Goal: Find specific page/section: Find specific page/section

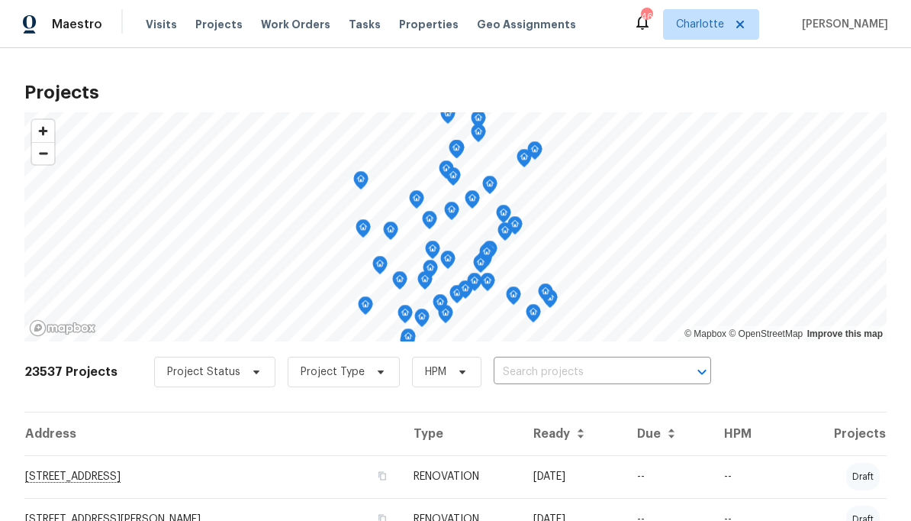
click at [576, 376] on input "text" at bounding box center [581, 372] width 175 height 24
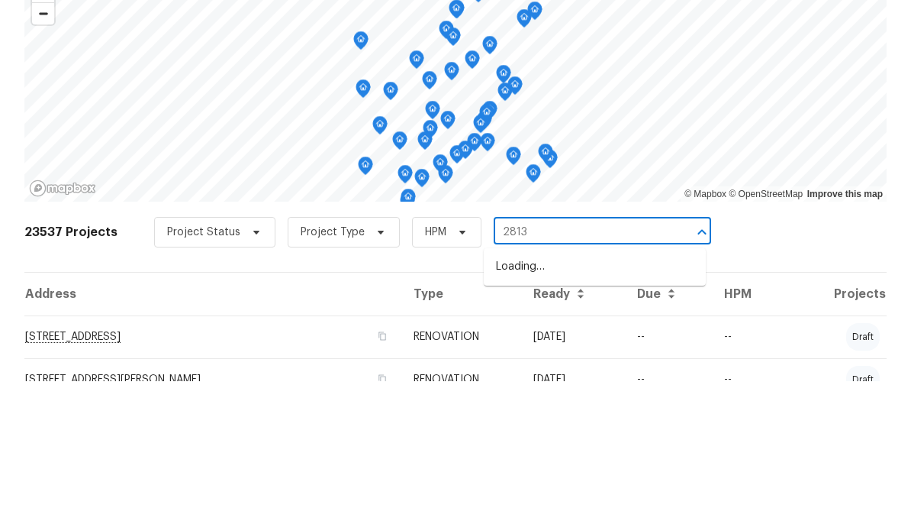
type input "2813 f"
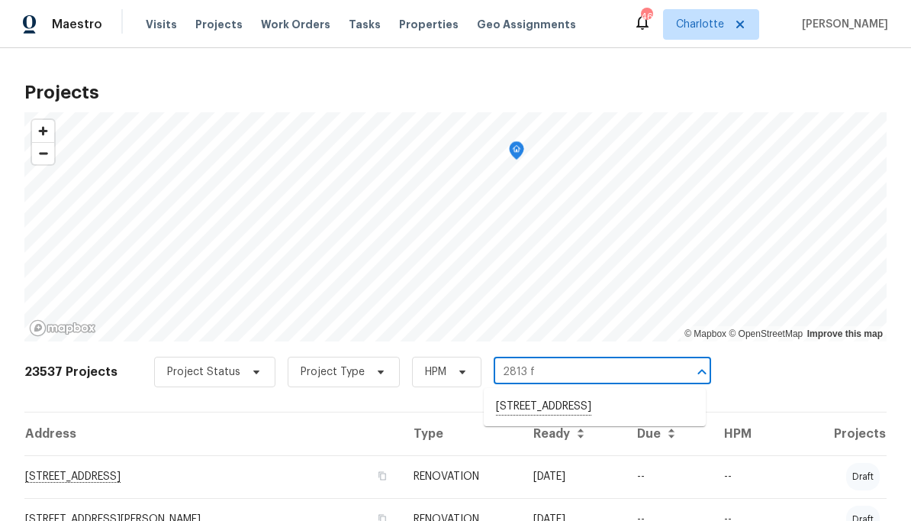
click at [623, 402] on li "2813 Faircroft Way, Monroe, NC 28110" at bounding box center [595, 407] width 222 height 26
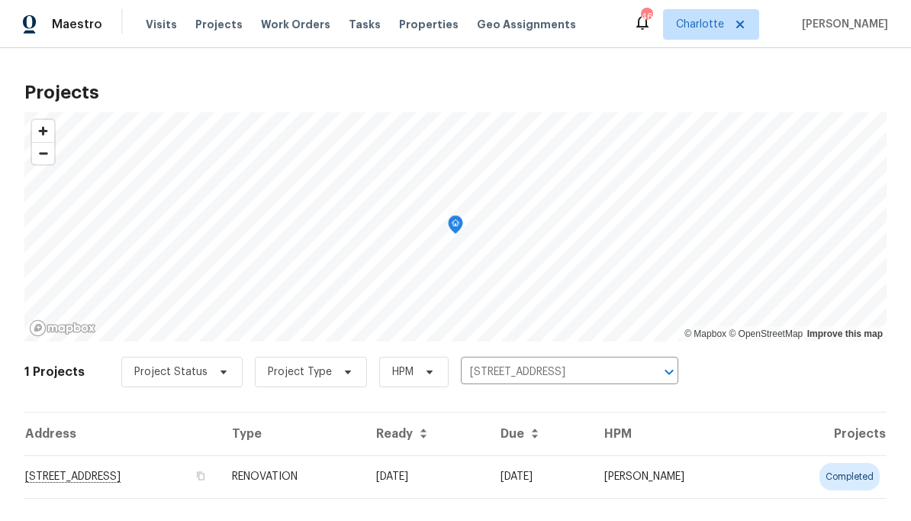
click at [220, 479] on td "2813 Faircroft Way, Monroe, NC 28110" at bounding box center [121, 476] width 195 height 43
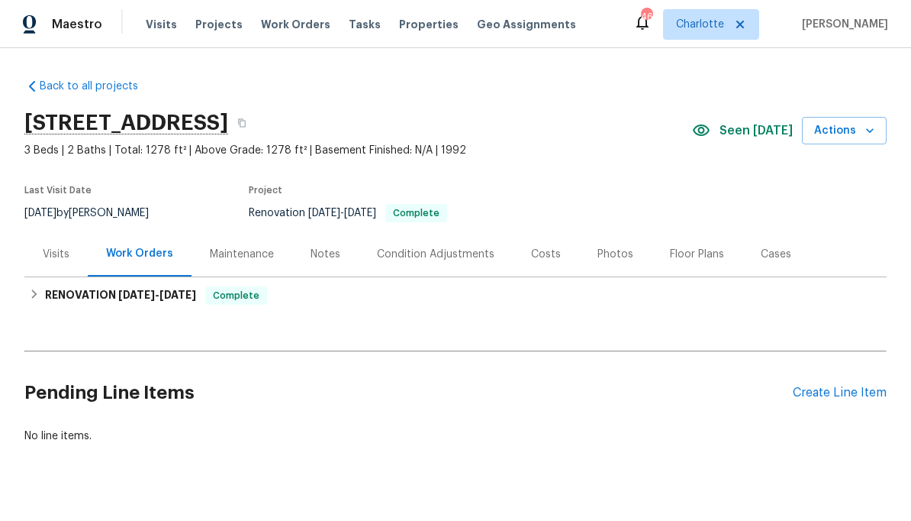
click at [569, 261] on div "Costs" at bounding box center [546, 253] width 66 height 45
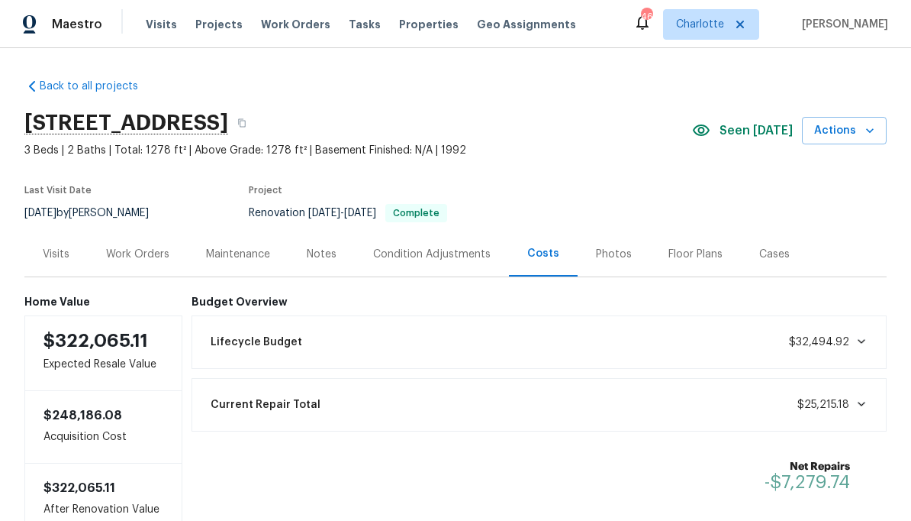
click at [615, 262] on div "Photos" at bounding box center [614, 253] width 73 height 45
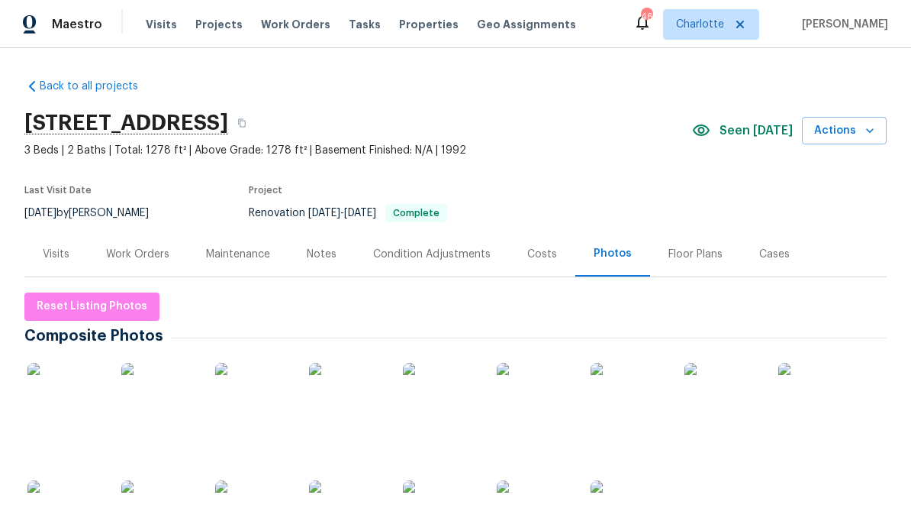
click at [144, 254] on div "Work Orders" at bounding box center [137, 254] width 63 height 15
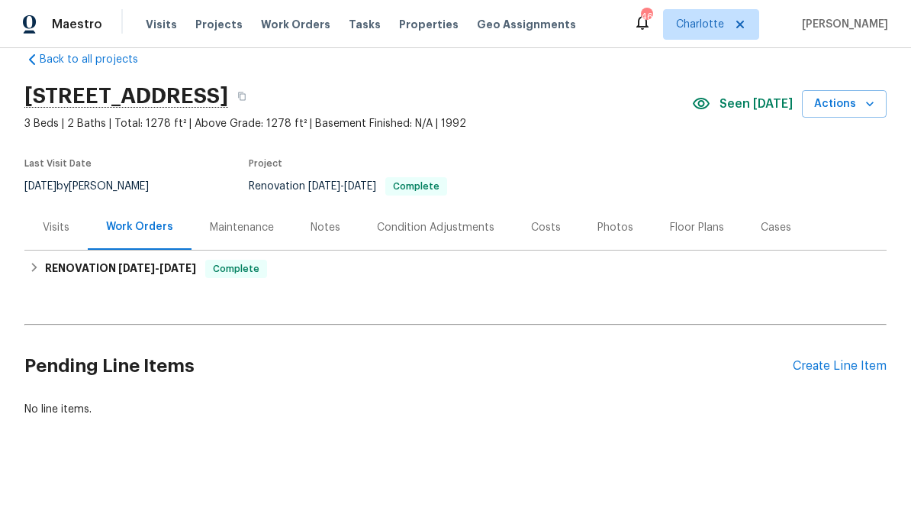
scroll to position [26, 0]
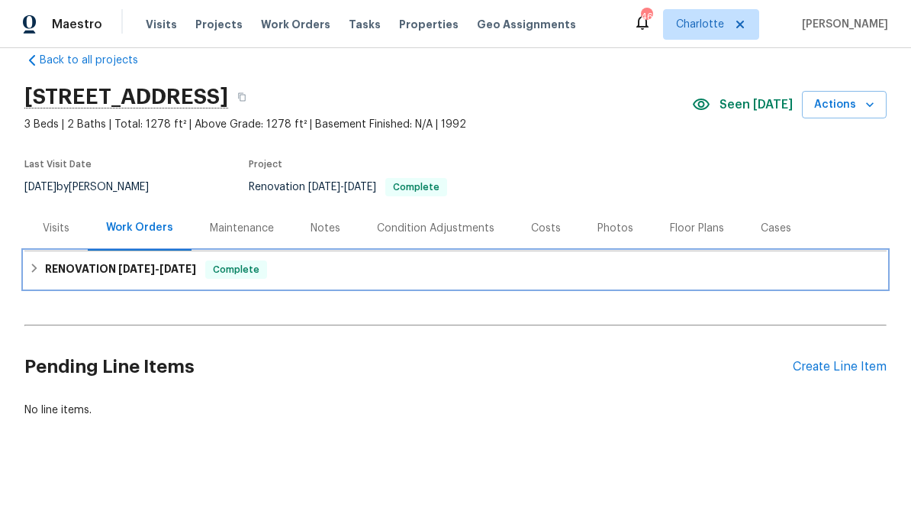
click at [63, 268] on h6 "RENOVATION 9/16/25 - 10/2/25" at bounding box center [120, 269] width 151 height 18
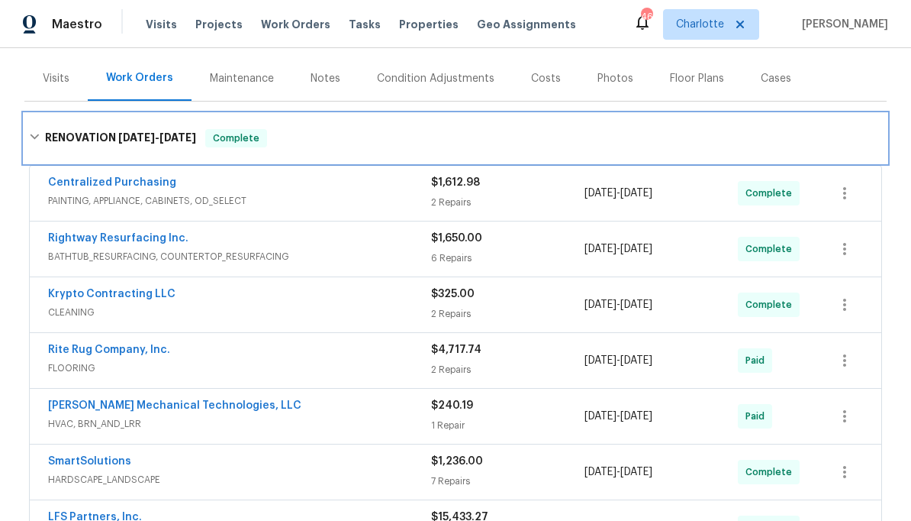
scroll to position [208, 0]
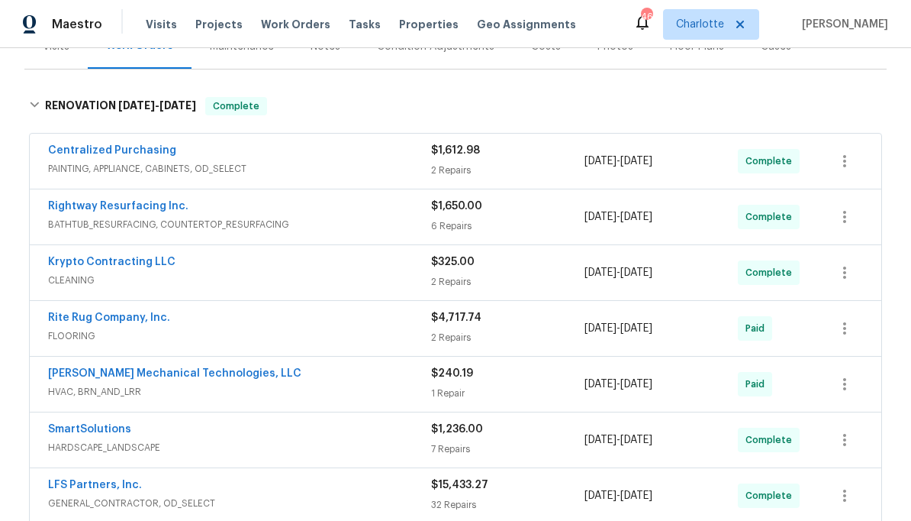
click at [255, 317] on div "Rite Rug Company, Inc." at bounding box center [239, 319] width 383 height 18
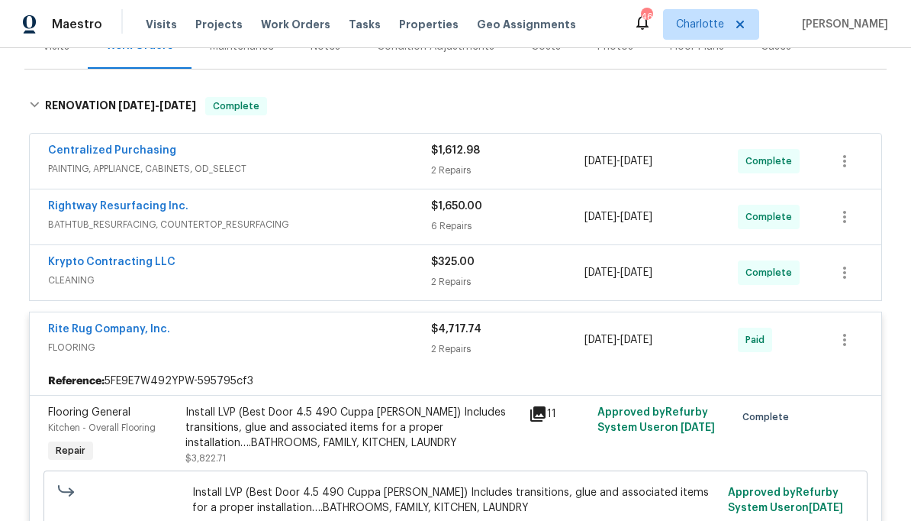
click at [228, 338] on div "Rite Rug Company, Inc." at bounding box center [239, 330] width 383 height 18
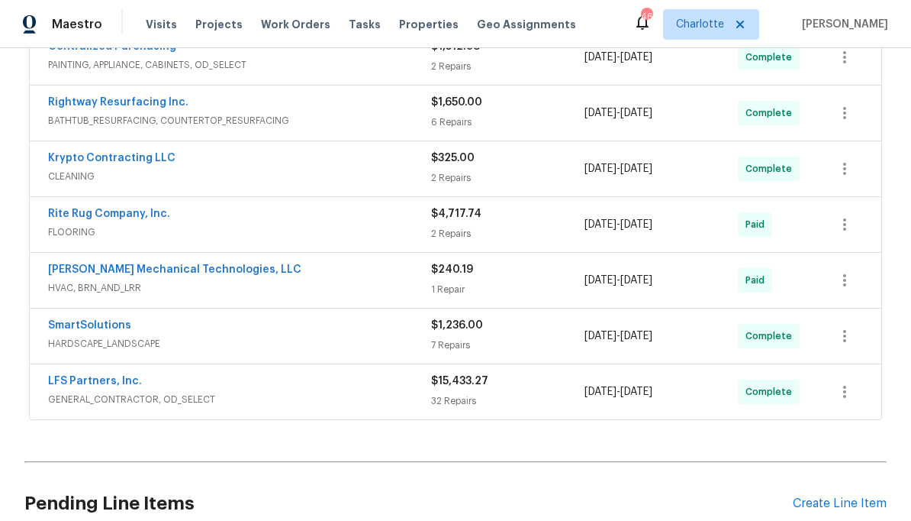
scroll to position [312, 0]
click at [234, 400] on span "GENERAL_CONTRACTOR, OD_SELECT" at bounding box center [239, 398] width 383 height 15
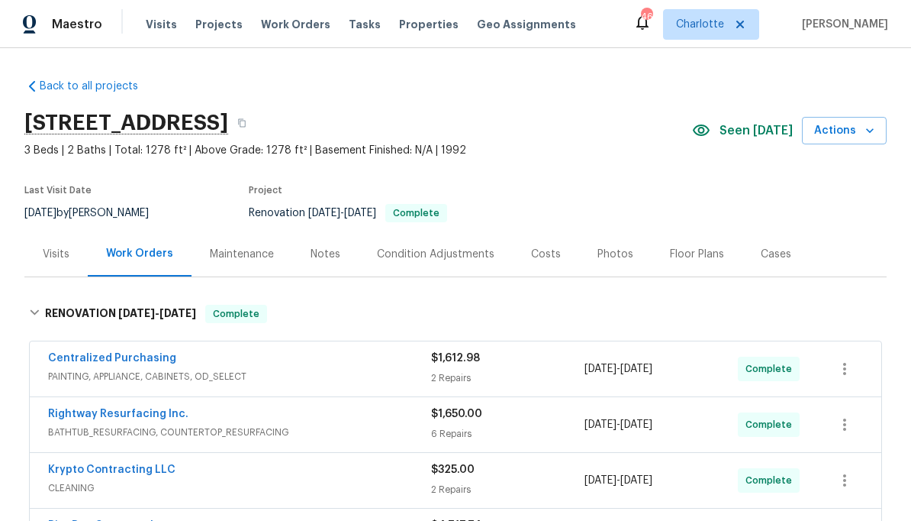
scroll to position [17, 0]
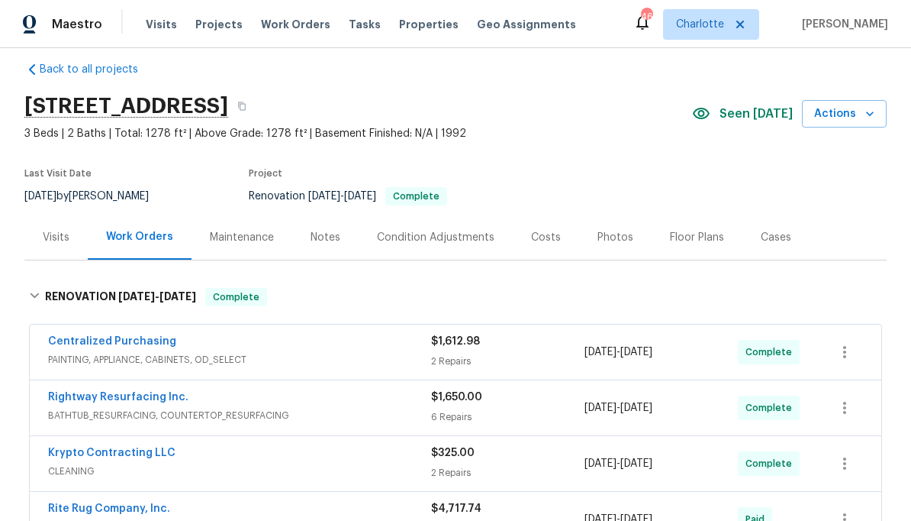
click at [553, 243] on div "Costs" at bounding box center [546, 237] width 30 height 15
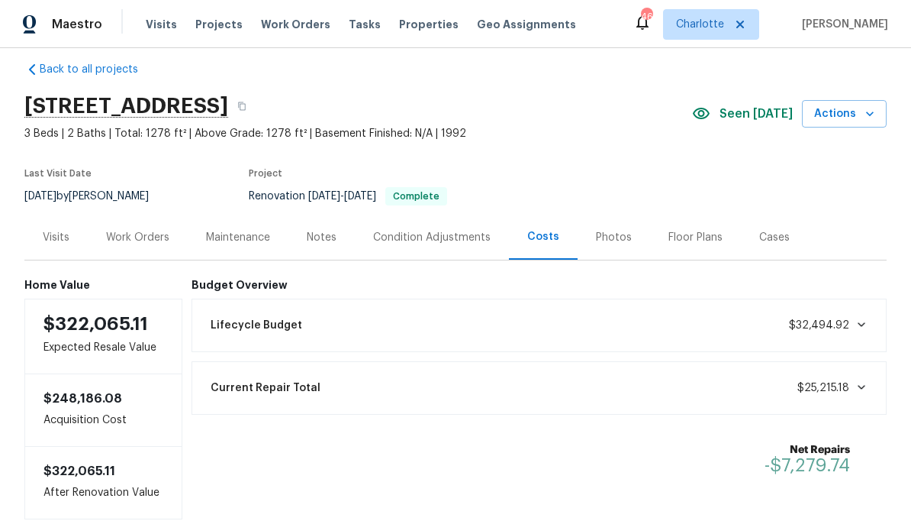
click at [619, 233] on div "Photos" at bounding box center [614, 237] width 36 height 15
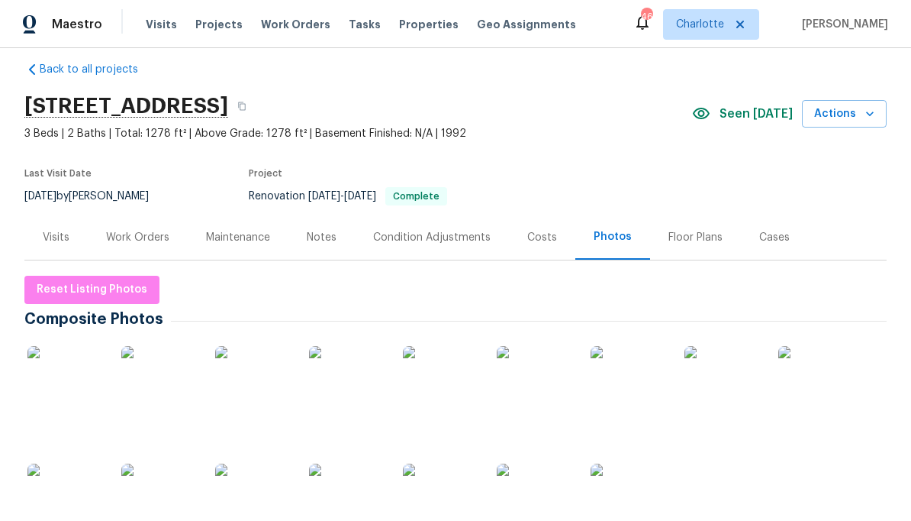
click at [705, 247] on div "Floor Plans" at bounding box center [695, 236] width 91 height 45
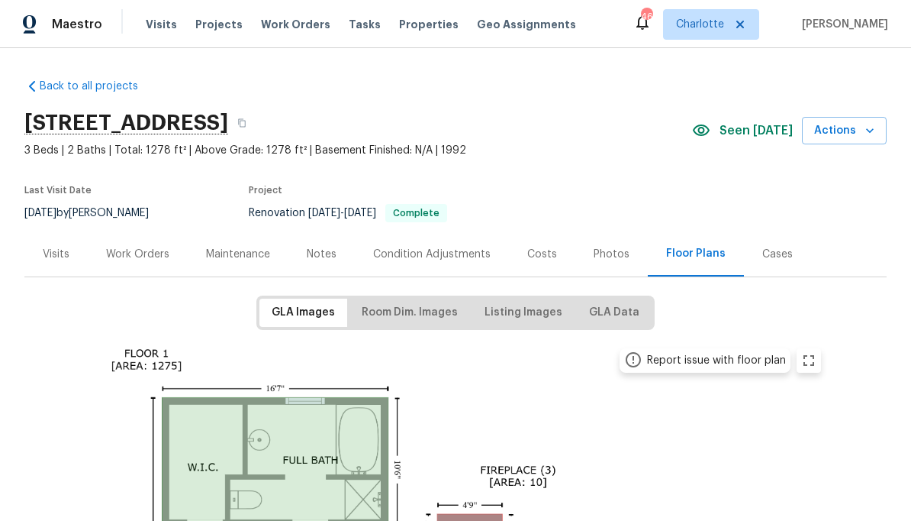
click at [121, 260] on div "Work Orders" at bounding box center [137, 254] width 63 height 15
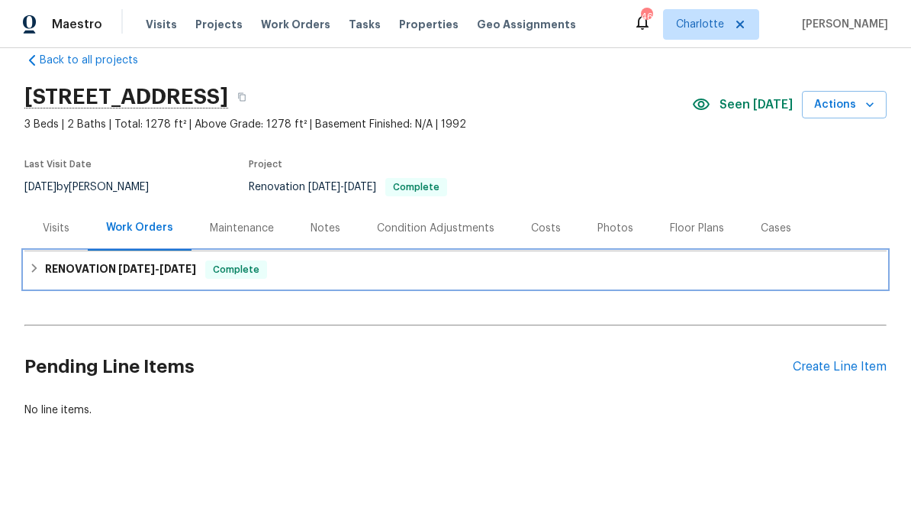
click at [96, 271] on h6 "RENOVATION 9/16/25 - 10/2/25" at bounding box center [120, 269] width 151 height 18
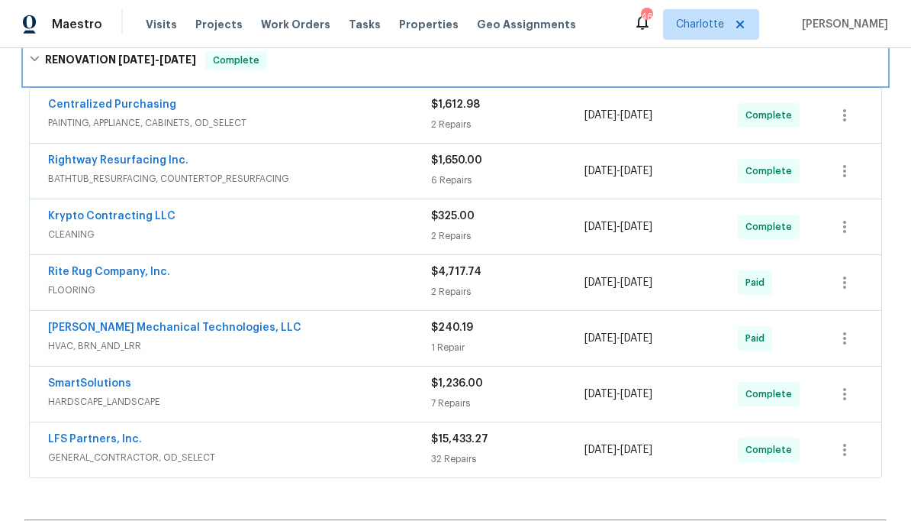
scroll to position [289, 0]
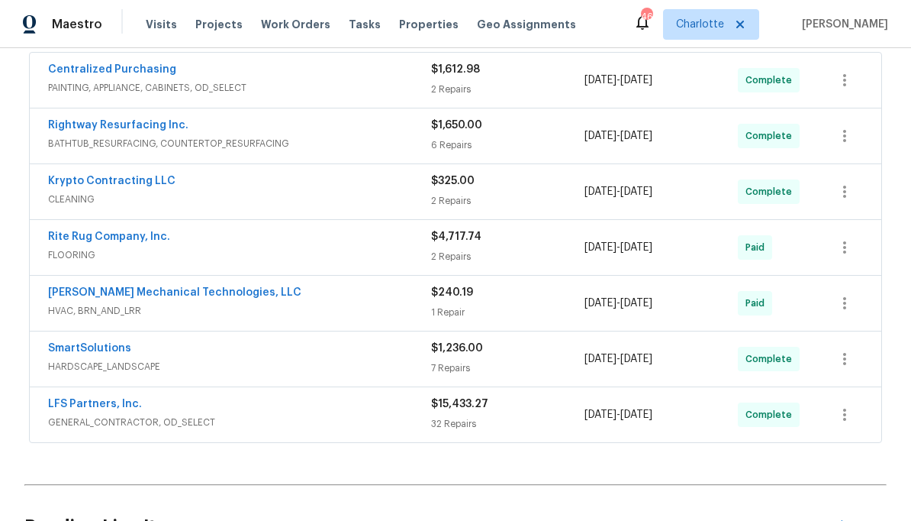
click at [223, 355] on div "SmartSolutions" at bounding box center [239, 349] width 383 height 18
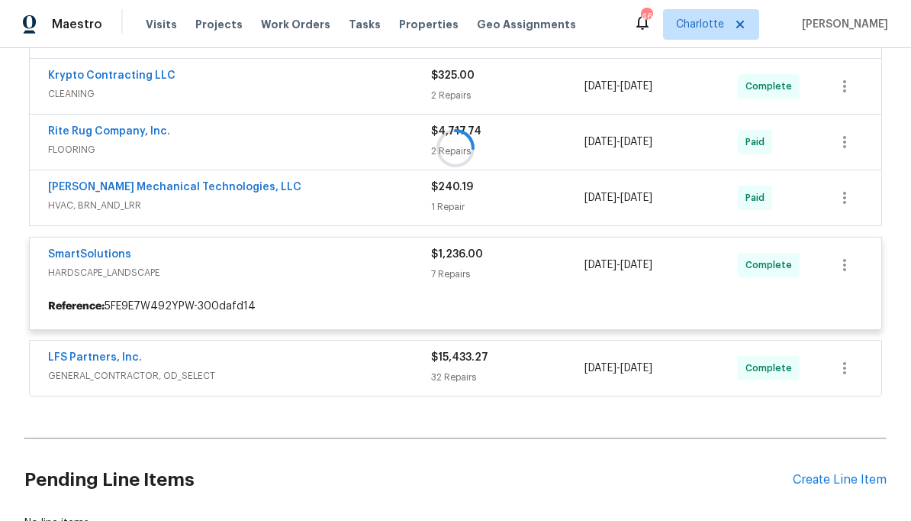
scroll to position [401, 0]
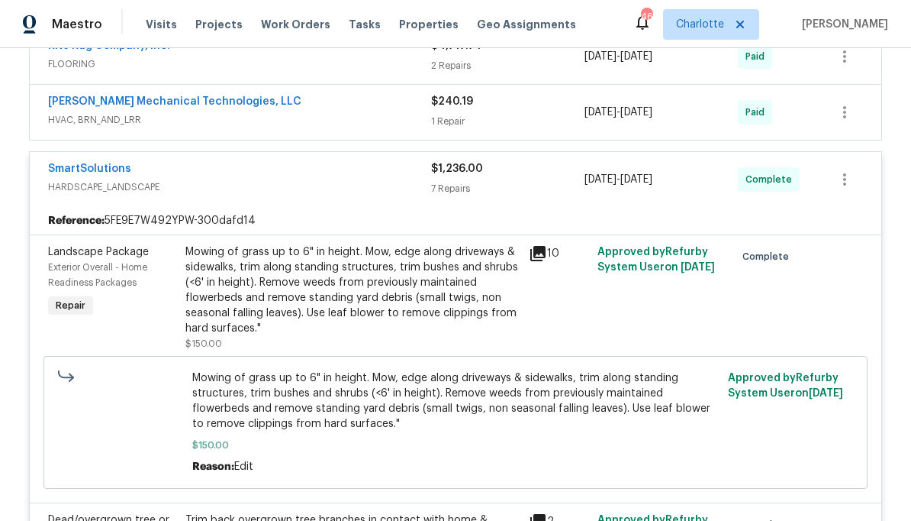
click at [239, 180] on span "HARDSCAPE_LANDSCAPE" at bounding box center [239, 186] width 383 height 15
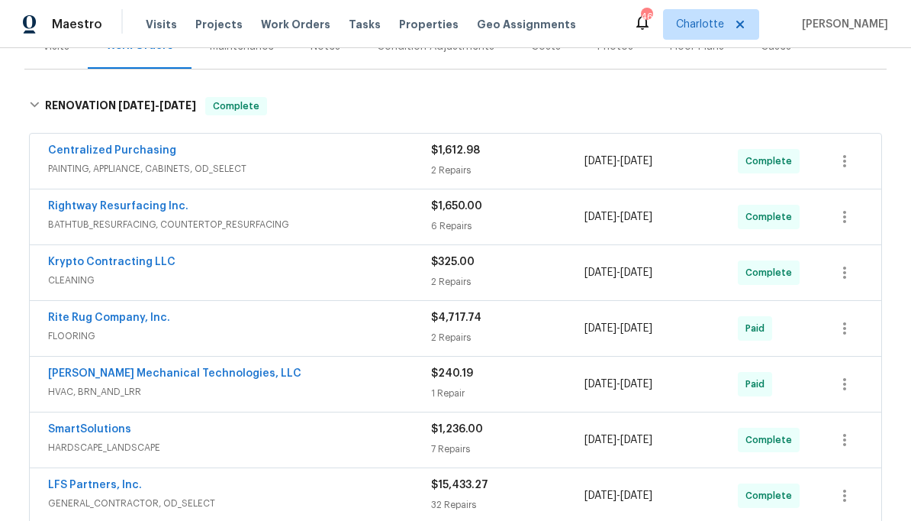
scroll to position [208, 0]
click at [318, 227] on span "BATHTUB_RESURFACING, COUNTERTOP_RESURFACING" at bounding box center [239, 223] width 383 height 15
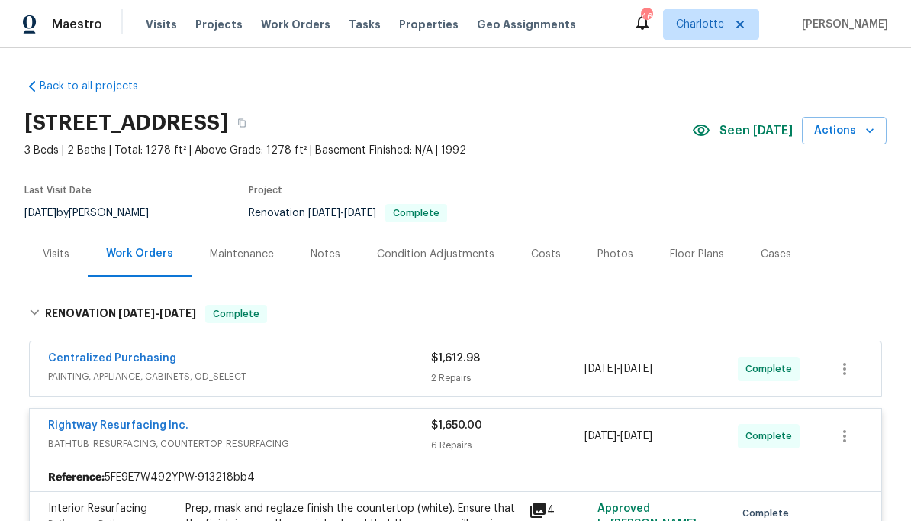
scroll to position [0, 0]
click at [211, 24] on span "Projects" at bounding box center [218, 24] width 47 height 15
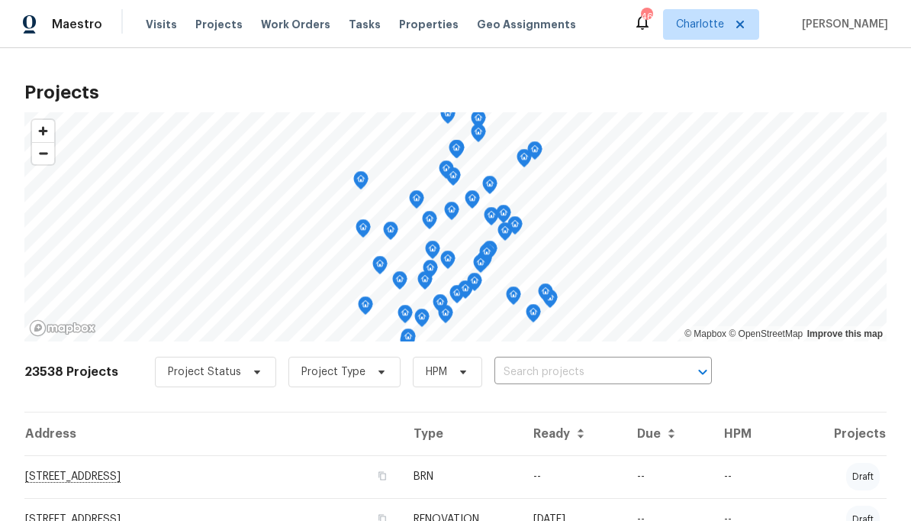
click at [567, 379] on input "text" at bounding box center [582, 372] width 175 height 24
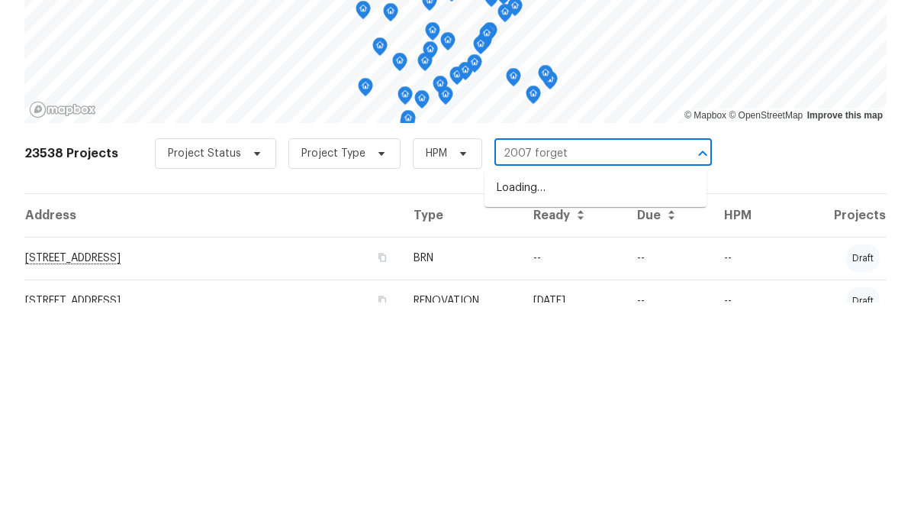
type input "2007 forget"
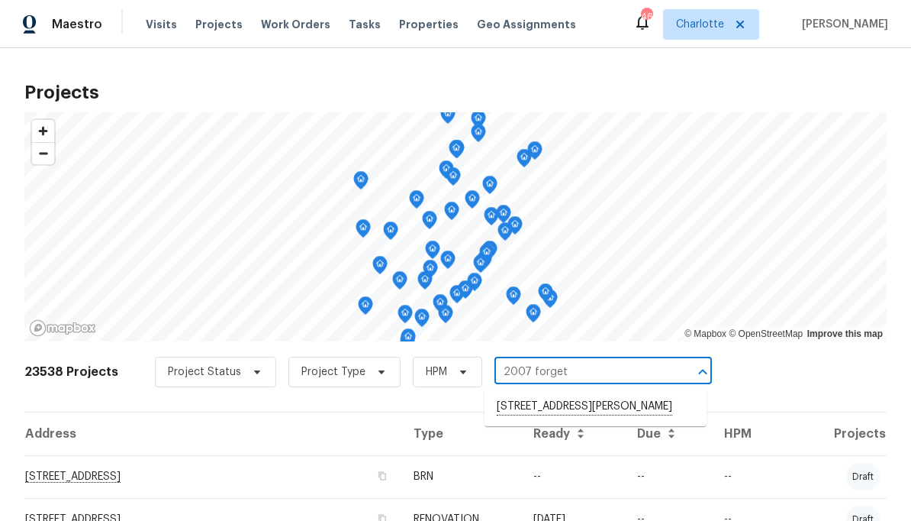
click at [553, 410] on li "[STREET_ADDRESS][PERSON_NAME]" at bounding box center [596, 407] width 222 height 26
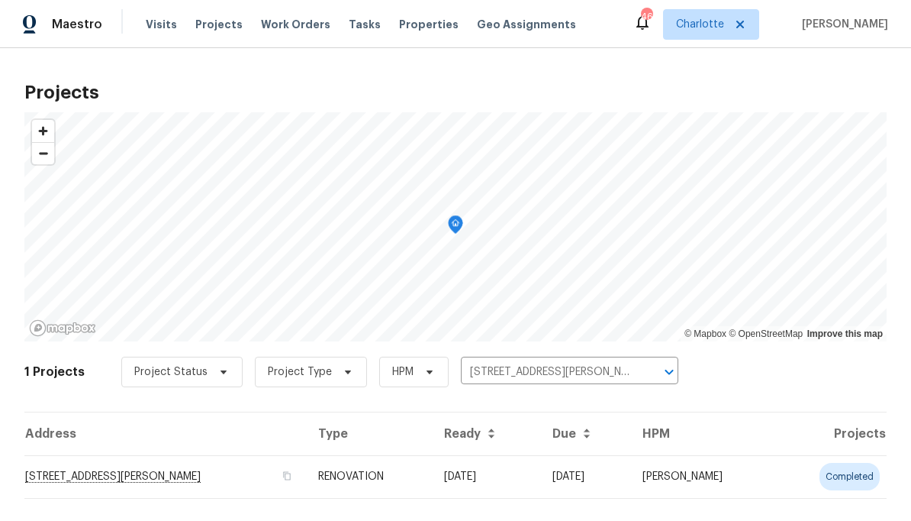
click at [621, 479] on td "[DATE]" at bounding box center [585, 476] width 90 height 43
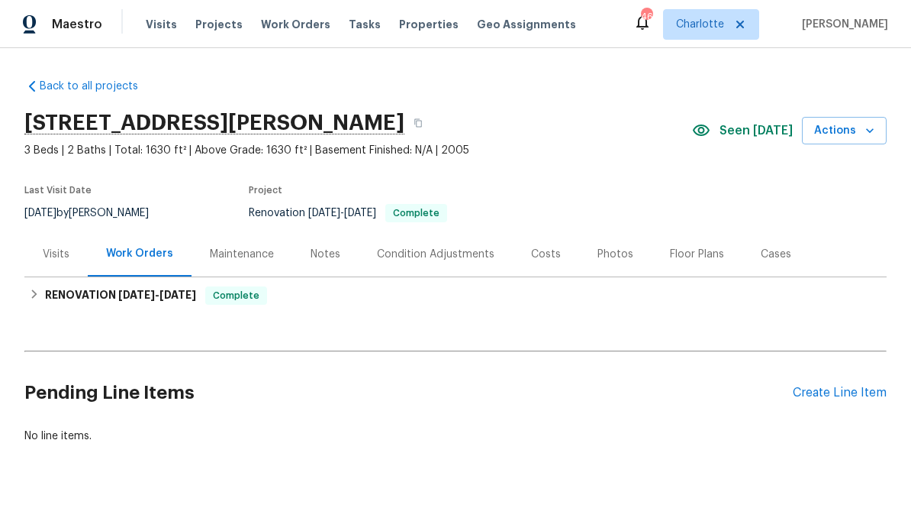
click at [544, 250] on div "Costs" at bounding box center [546, 254] width 30 height 15
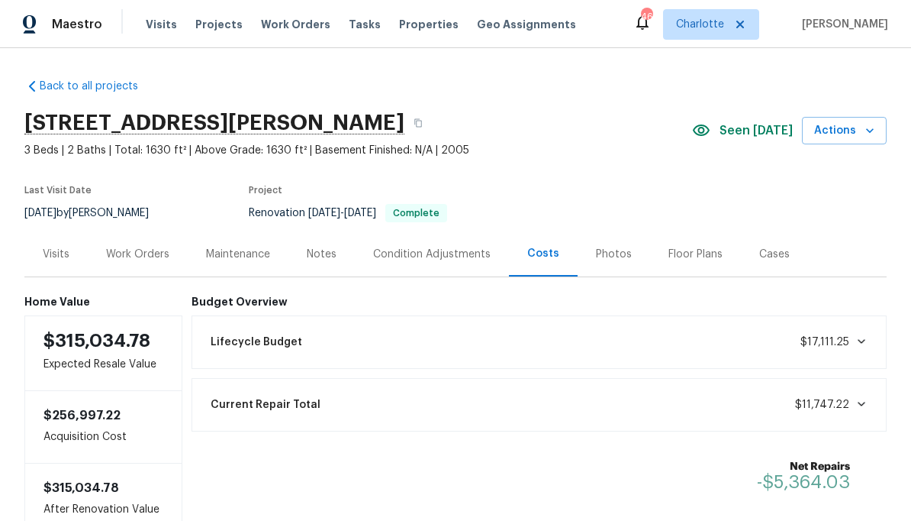
click at [147, 248] on div "Work Orders" at bounding box center [137, 254] width 63 height 15
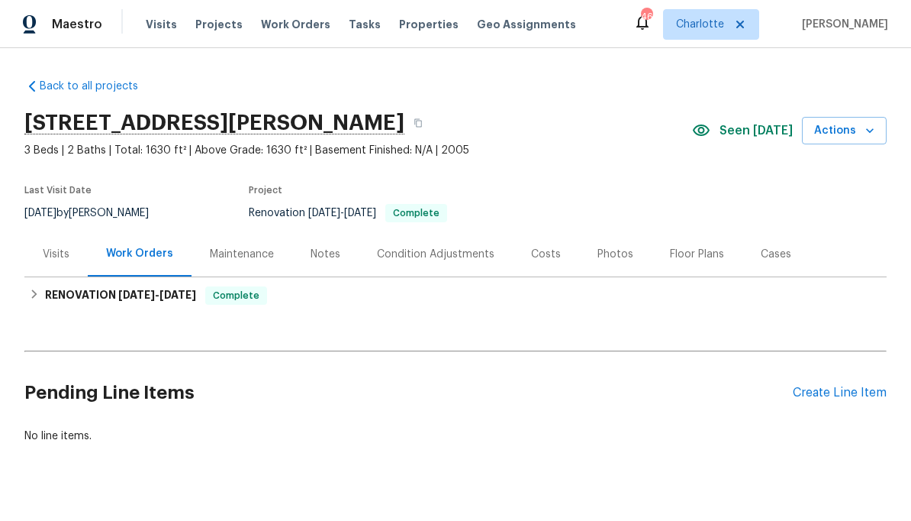
click at [63, 260] on div "Visits" at bounding box center [56, 254] width 27 height 15
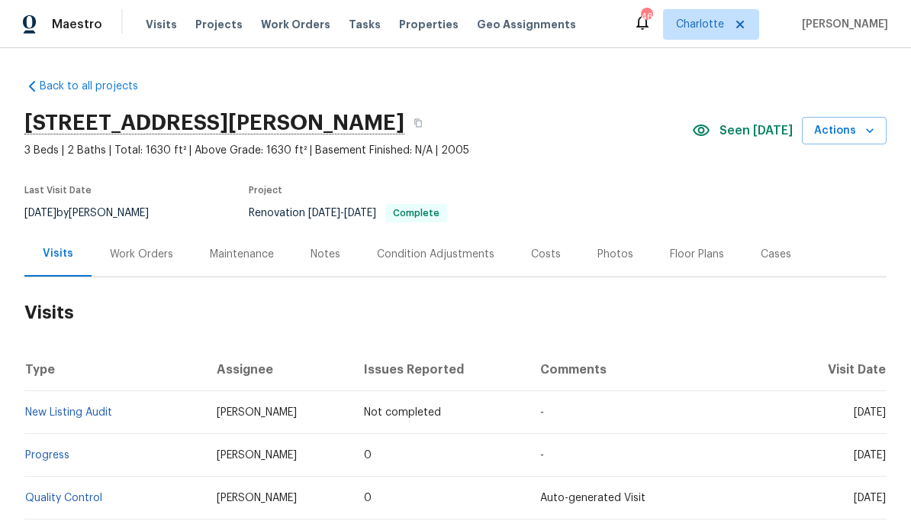
click at [608, 252] on div "Photos" at bounding box center [616, 254] width 36 height 15
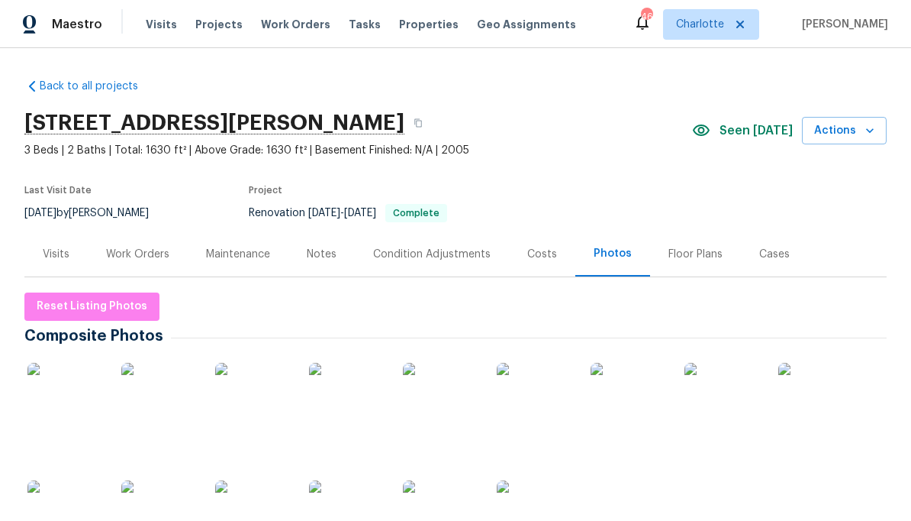
click at [129, 253] on div "Work Orders" at bounding box center [137, 254] width 63 height 15
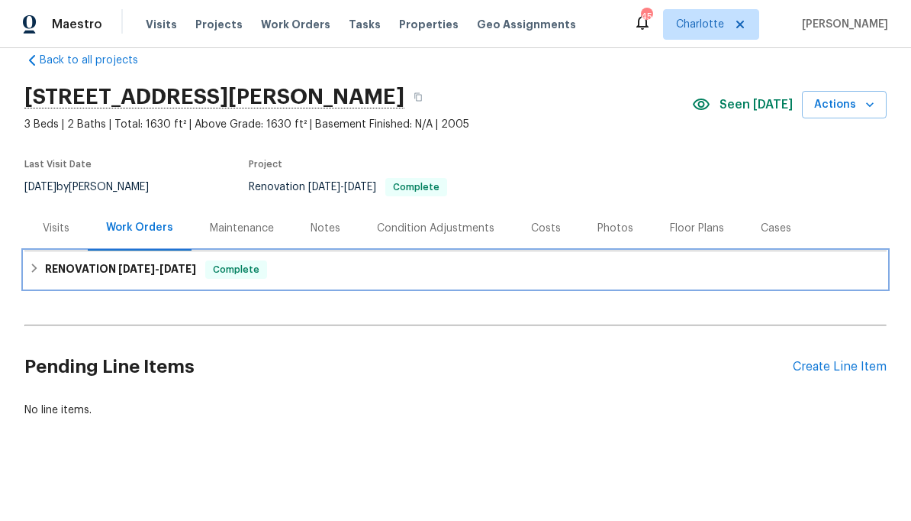
click at [693, 271] on div "RENOVATION [DATE] - [DATE] Complete" at bounding box center [455, 269] width 853 height 18
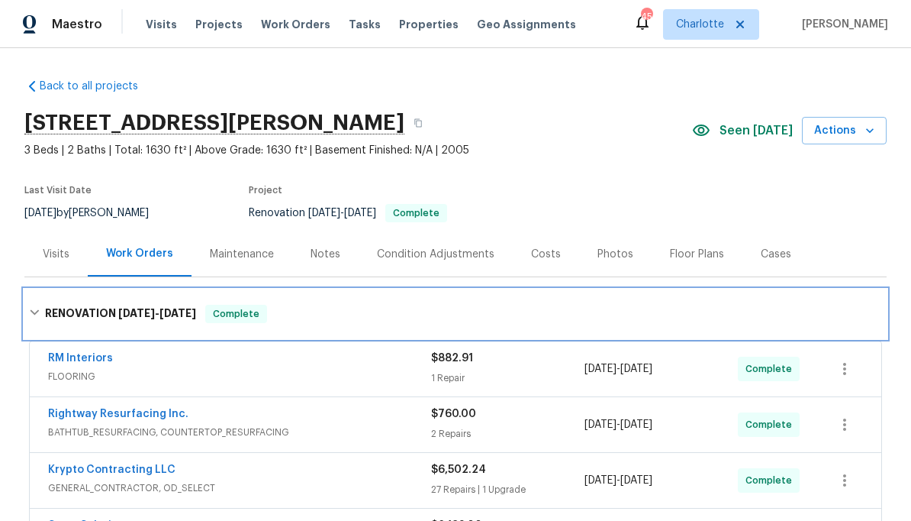
scroll to position [35, 0]
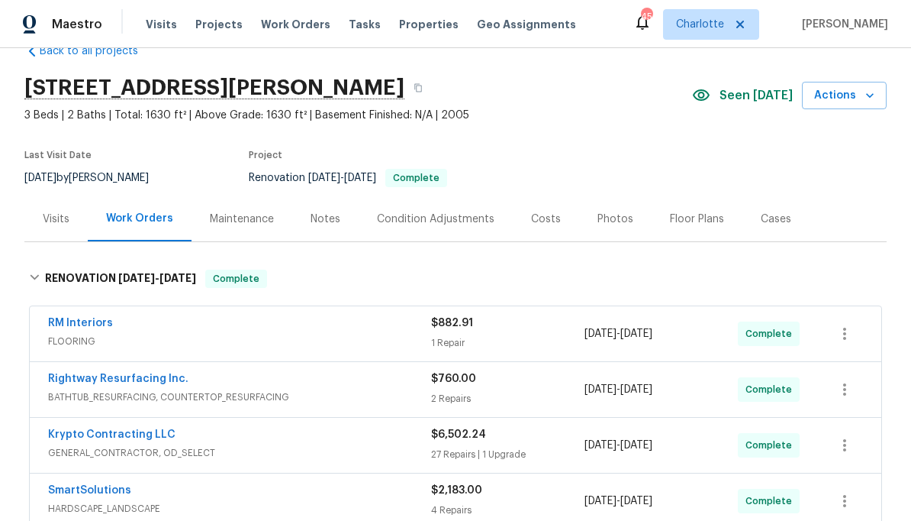
click at [522, 214] on div "Costs" at bounding box center [546, 218] width 66 height 45
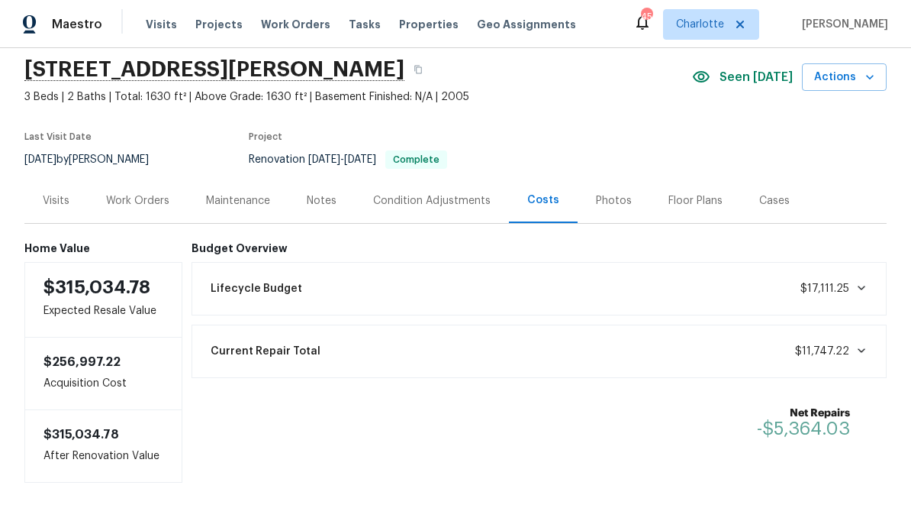
scroll to position [57, 0]
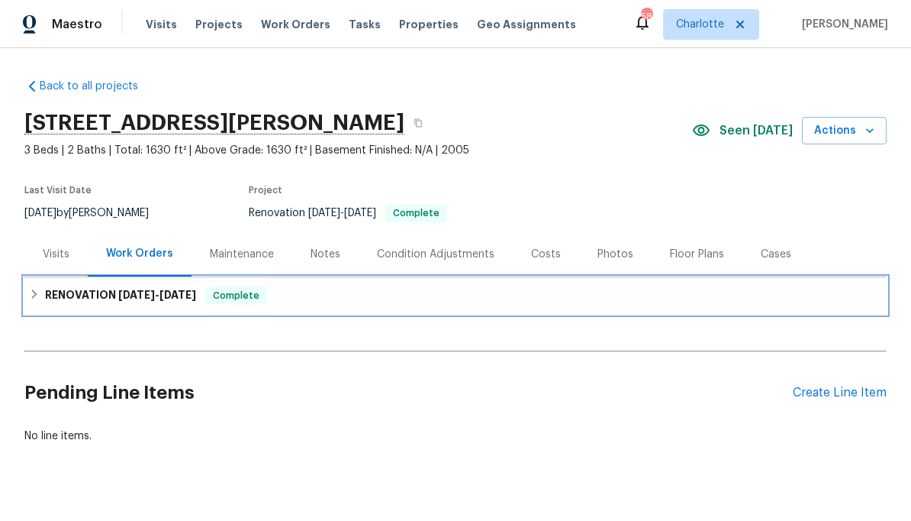
click at [196, 298] on span "[DATE]" at bounding box center [178, 294] width 37 height 11
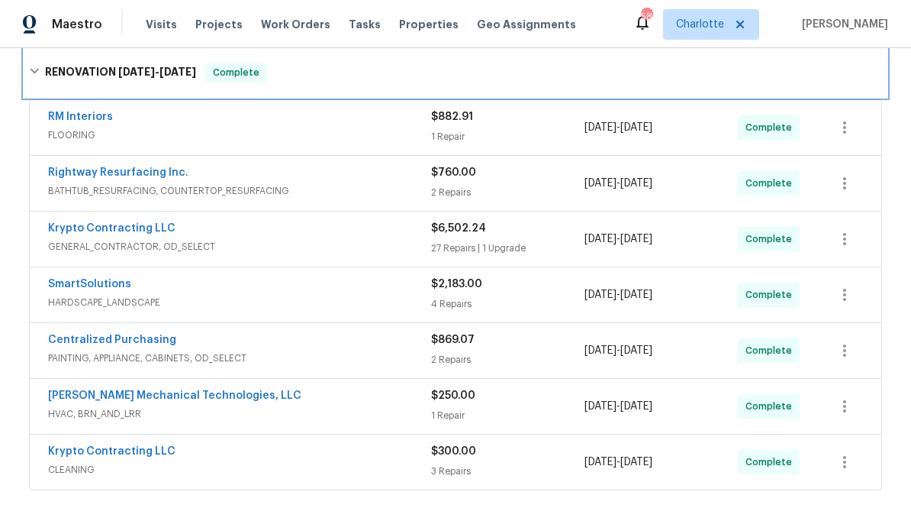
scroll to position [240, 0]
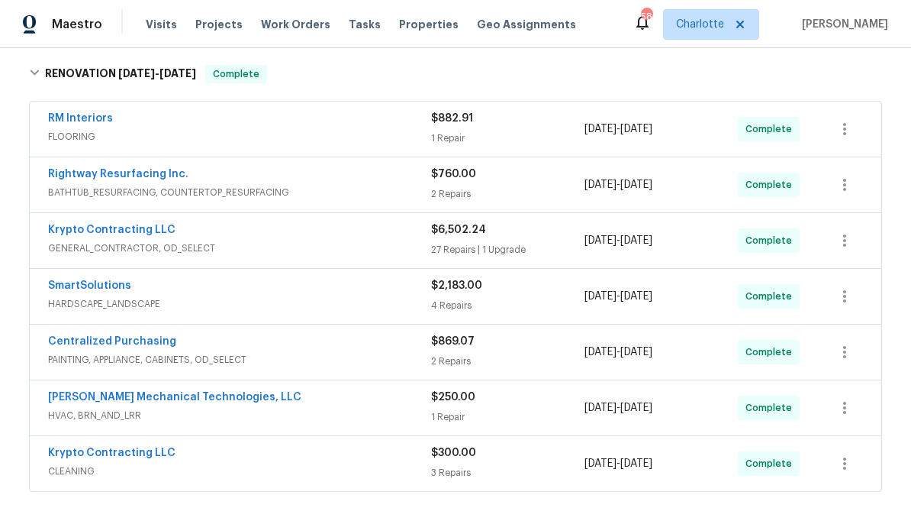
click at [363, 461] on div "Krypto Contracting LLC" at bounding box center [239, 454] width 383 height 18
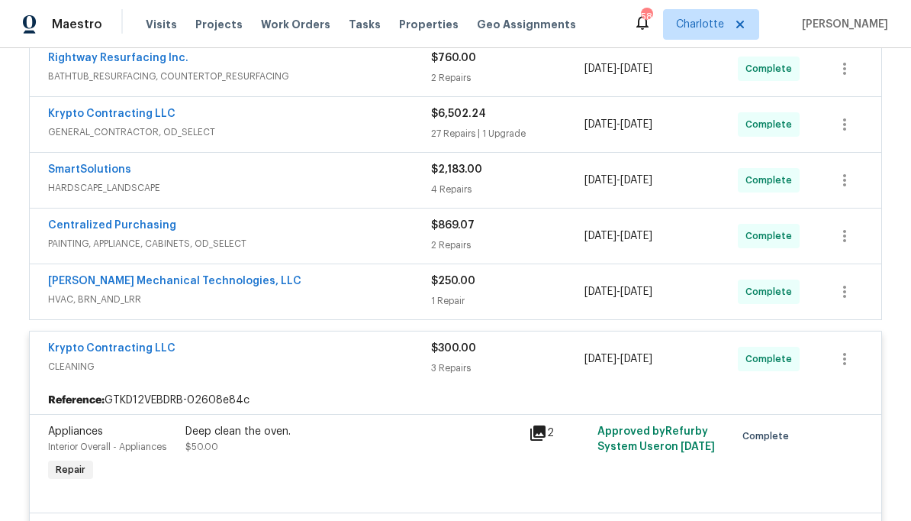
scroll to position [353, 0]
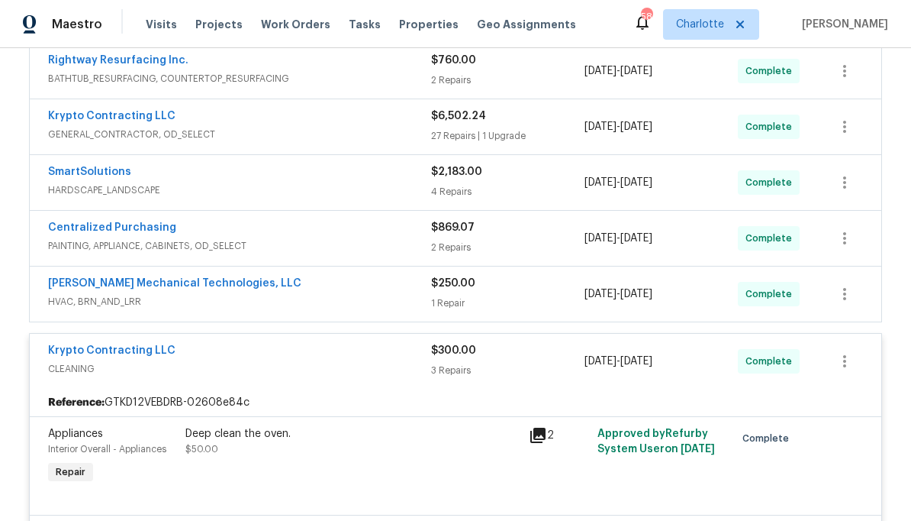
click at [343, 378] on div "Krypto Contracting LLC CLEANING" at bounding box center [239, 361] width 383 height 37
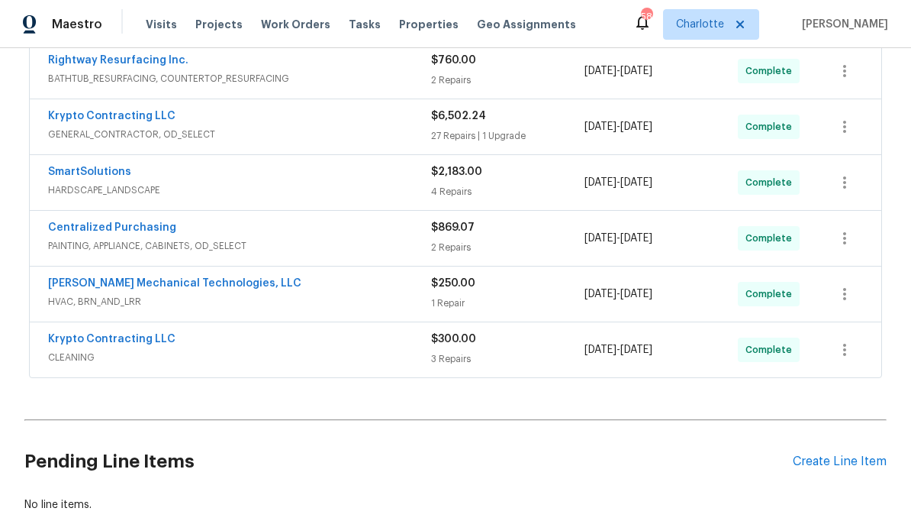
click at [376, 284] on div "[PERSON_NAME] Mechanical Technologies, LLC" at bounding box center [239, 285] width 383 height 18
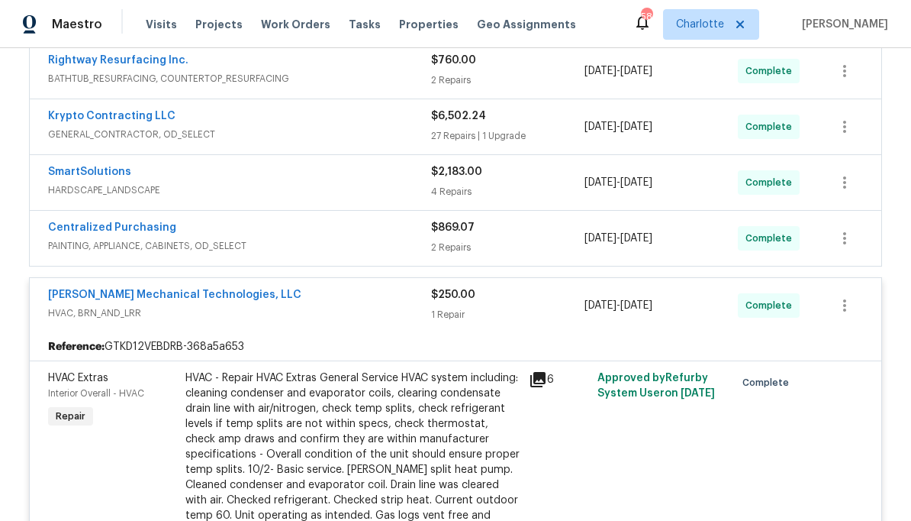
click at [360, 321] on div "[PERSON_NAME] Mechanical Technologies, LLC HVAC, BRN_AND_LRR" at bounding box center [239, 305] width 383 height 37
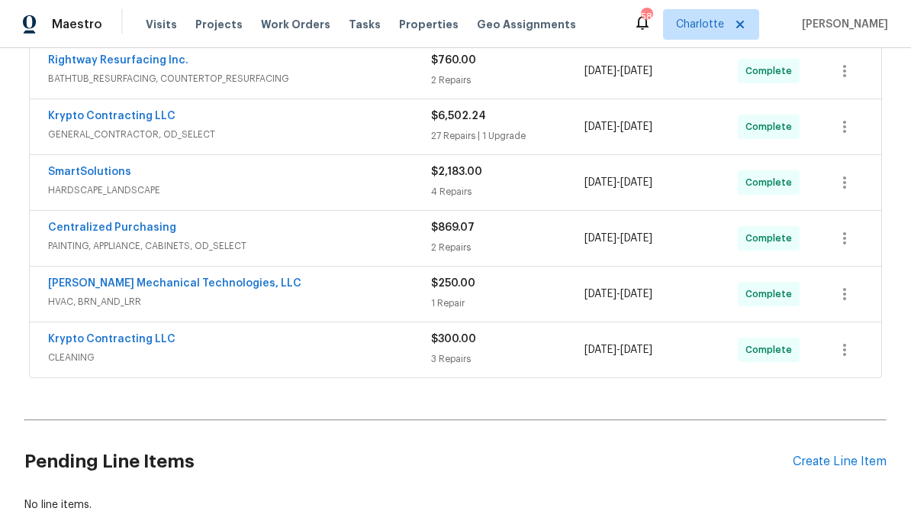
click at [379, 236] on div "Centralized Purchasing" at bounding box center [239, 229] width 383 height 18
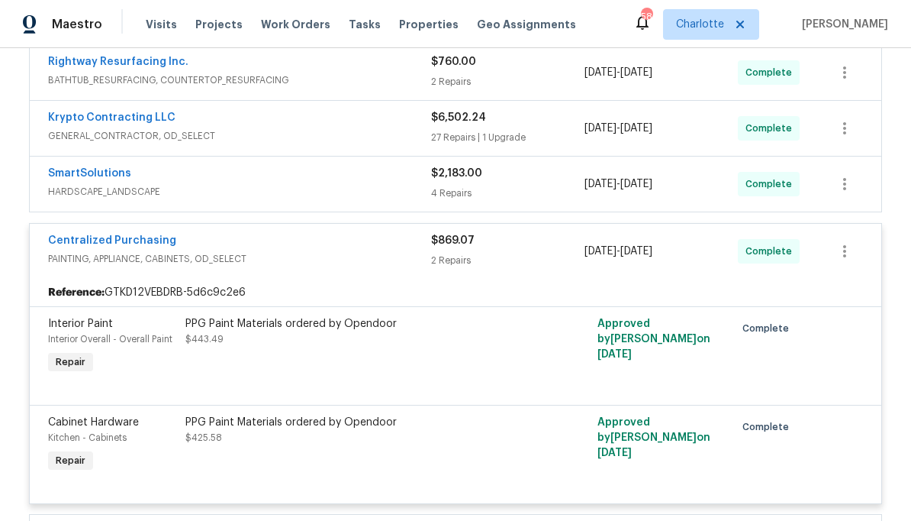
scroll to position [399, 0]
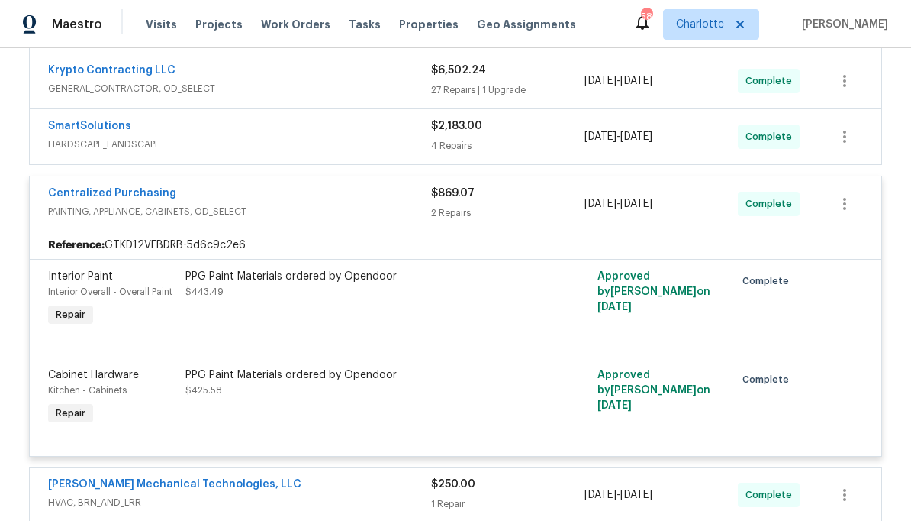
click at [351, 210] on span "PAINTING, APPLIANCE, CABINETS, OD_SELECT" at bounding box center [239, 211] width 383 height 15
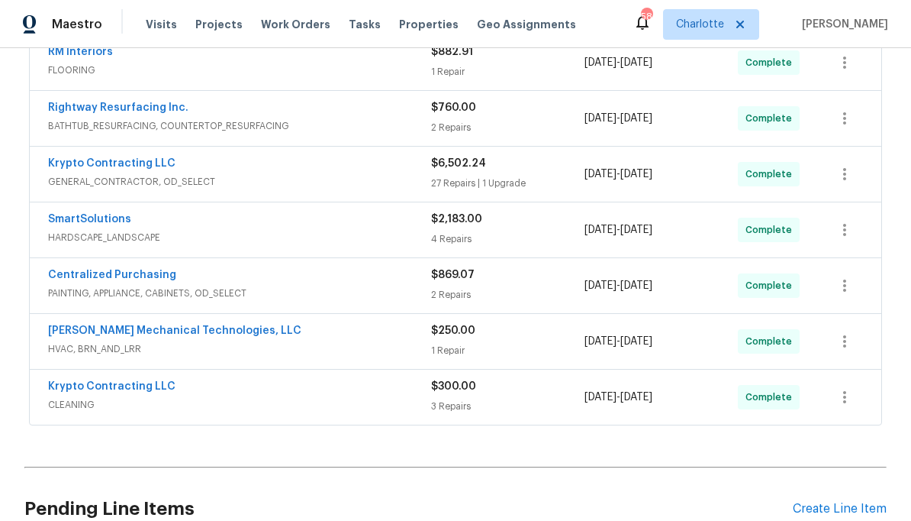
scroll to position [208, 0]
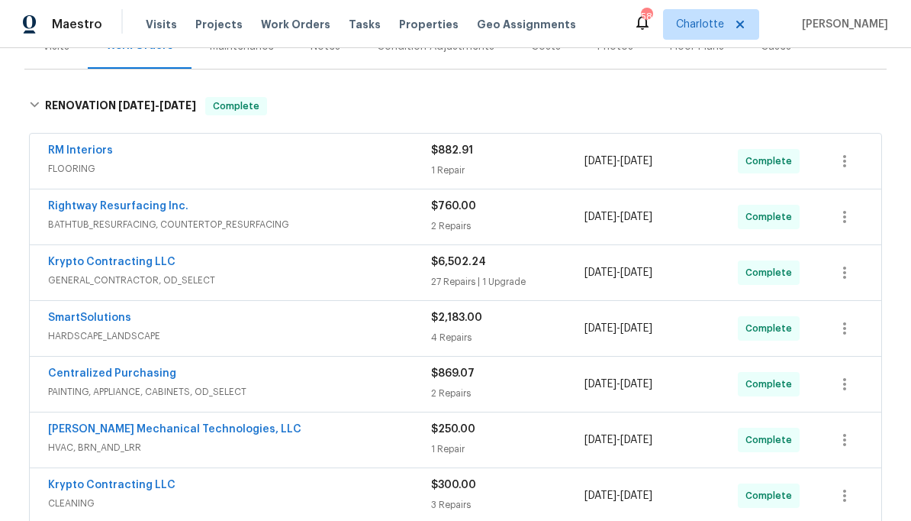
click at [348, 260] on div "Krypto Contracting LLC" at bounding box center [239, 263] width 383 height 18
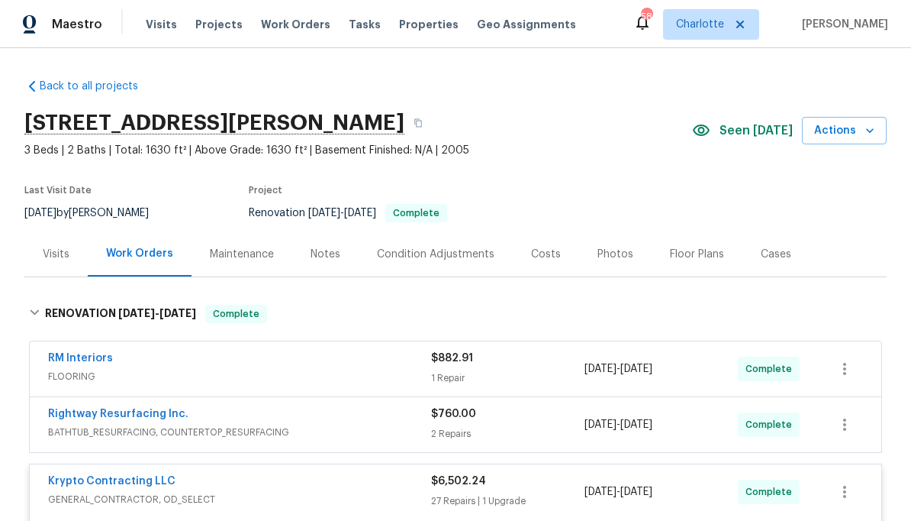
scroll to position [0, 0]
click at [369, 508] on div "Krypto Contracting LLC GENERAL_CONTRACTOR, OD_SELECT" at bounding box center [239, 491] width 383 height 37
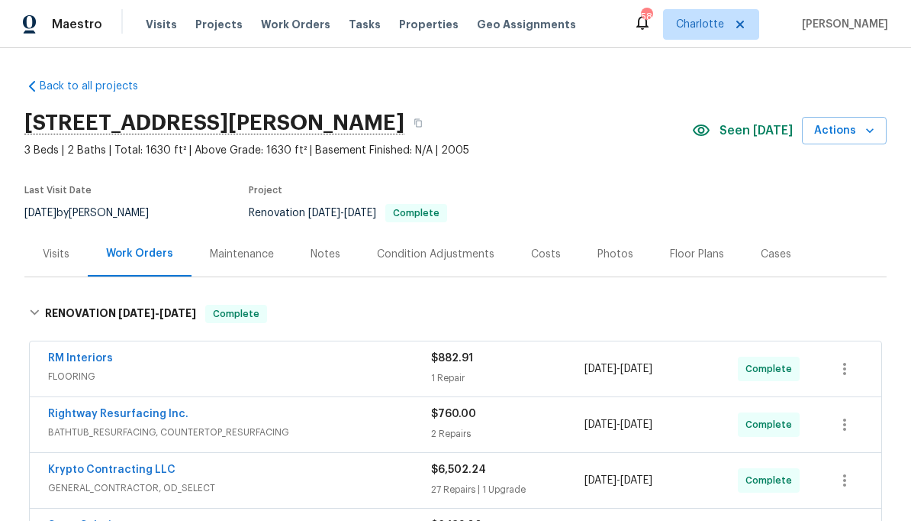
click at [363, 373] on span "FLOORING" at bounding box center [239, 376] width 383 height 15
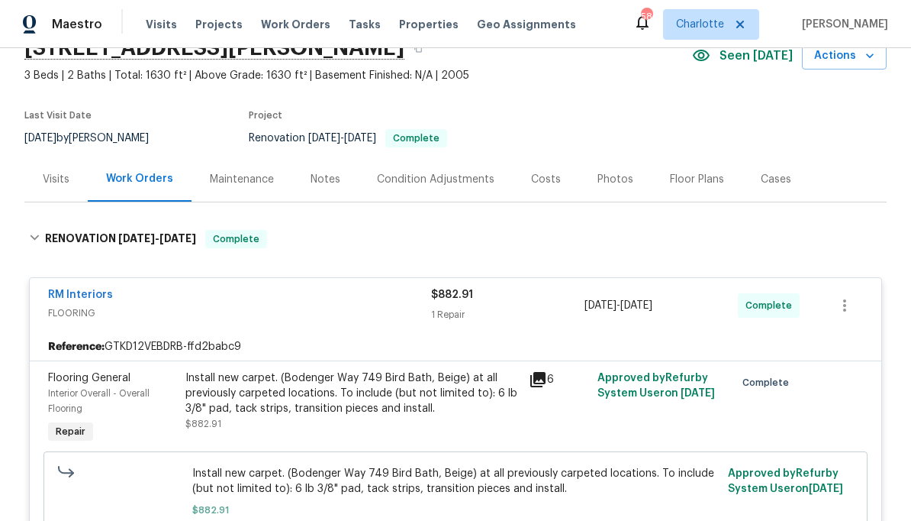
scroll to position [61, 0]
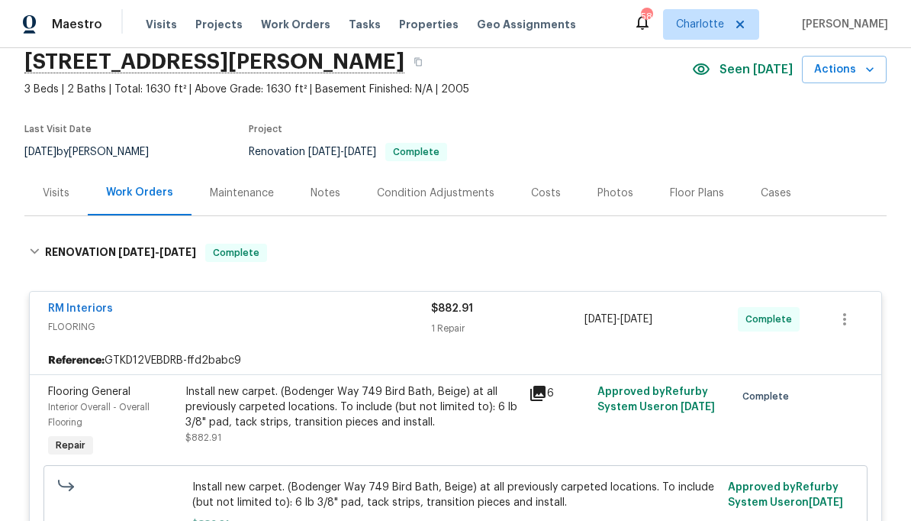
click at [356, 336] on div "RM Interiors FLOORING" at bounding box center [239, 319] width 383 height 37
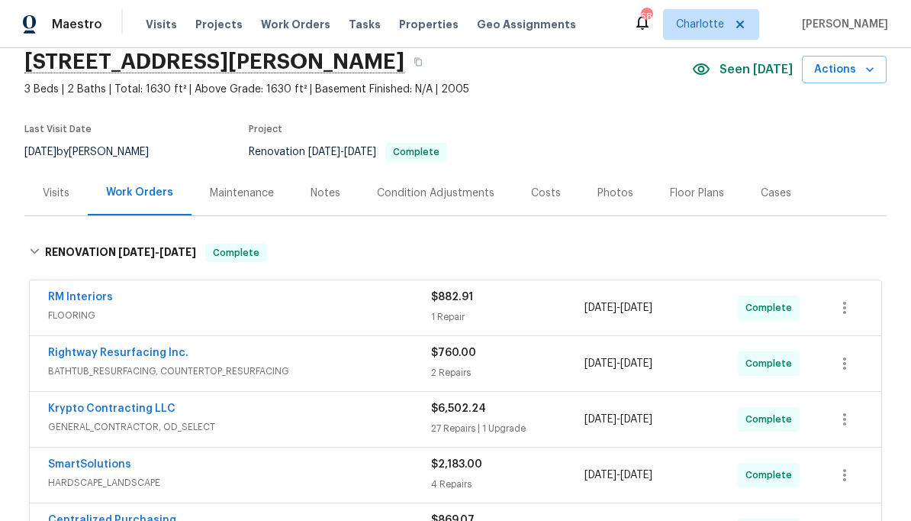
click at [535, 189] on div "Costs" at bounding box center [546, 192] width 30 height 15
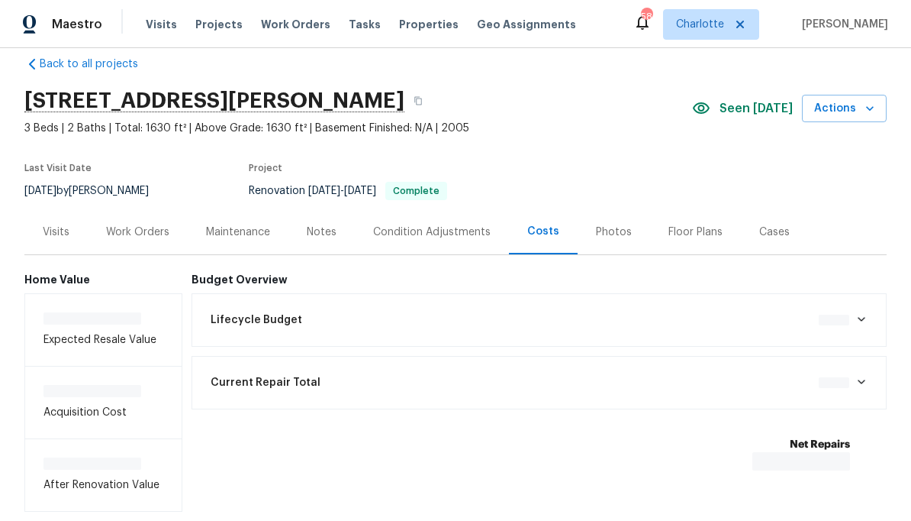
scroll to position [29, 0]
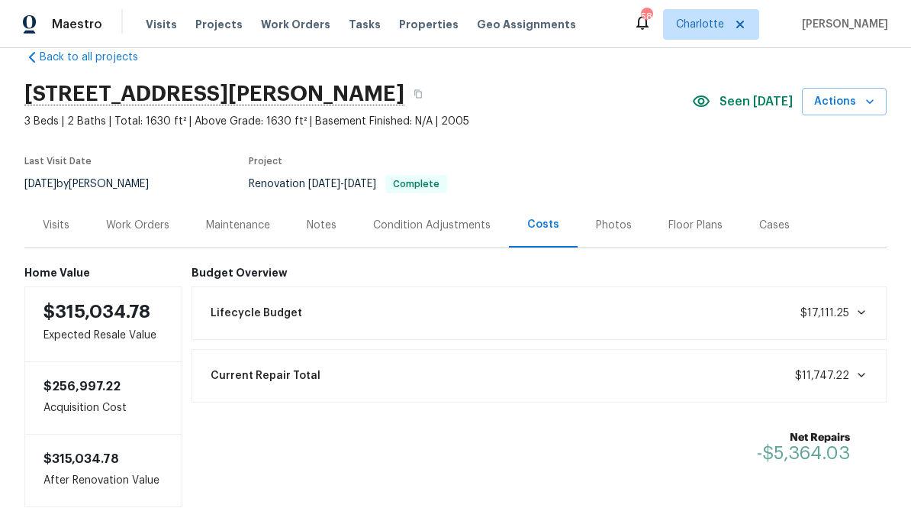
click at [121, 58] on link "Back to all projects" at bounding box center [97, 57] width 147 height 15
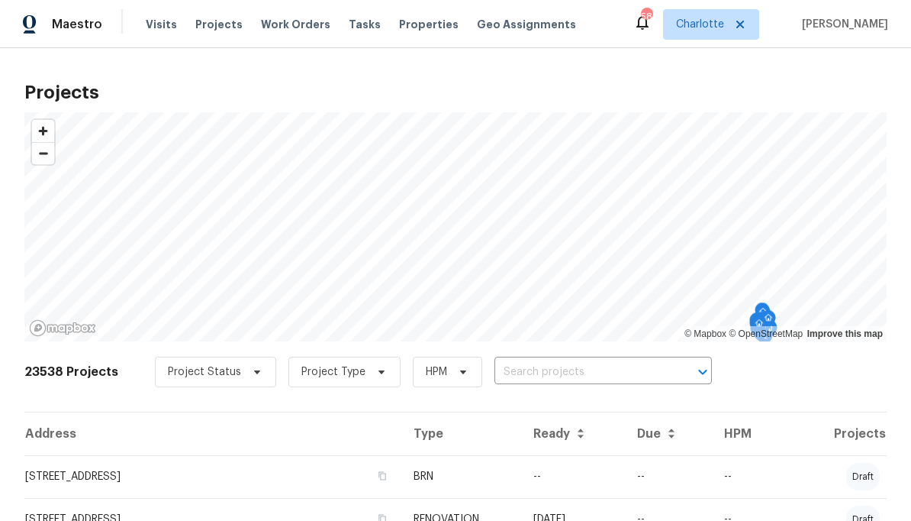
click at [582, 369] on input "text" at bounding box center [582, 372] width 175 height 24
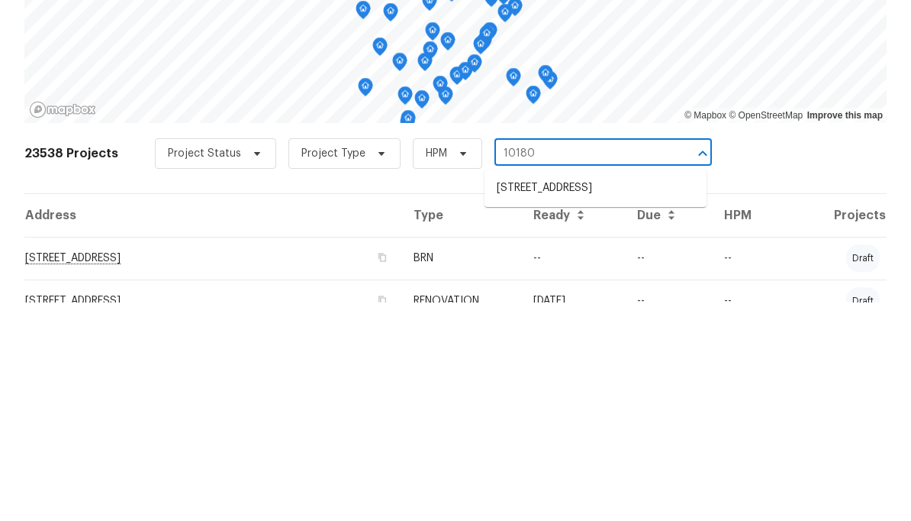
type input "10180 l"
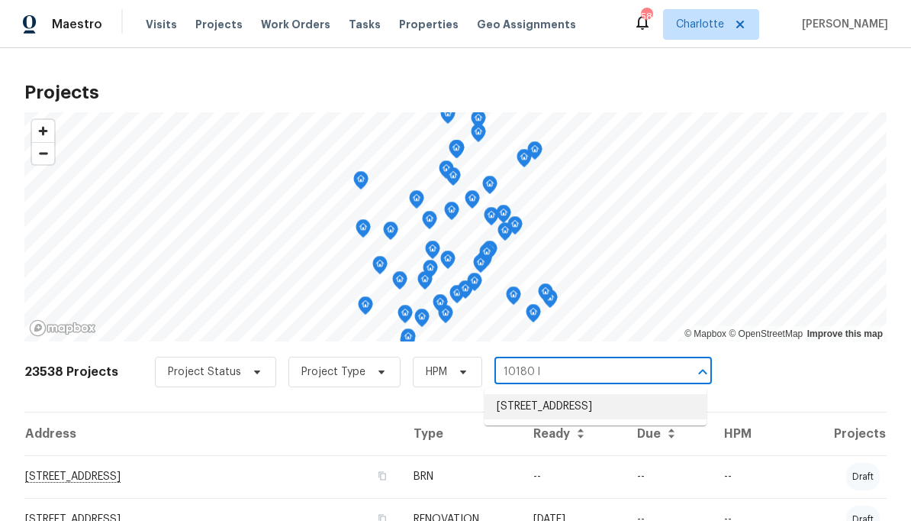
click at [615, 411] on li "[STREET_ADDRESS]" at bounding box center [596, 406] width 222 height 25
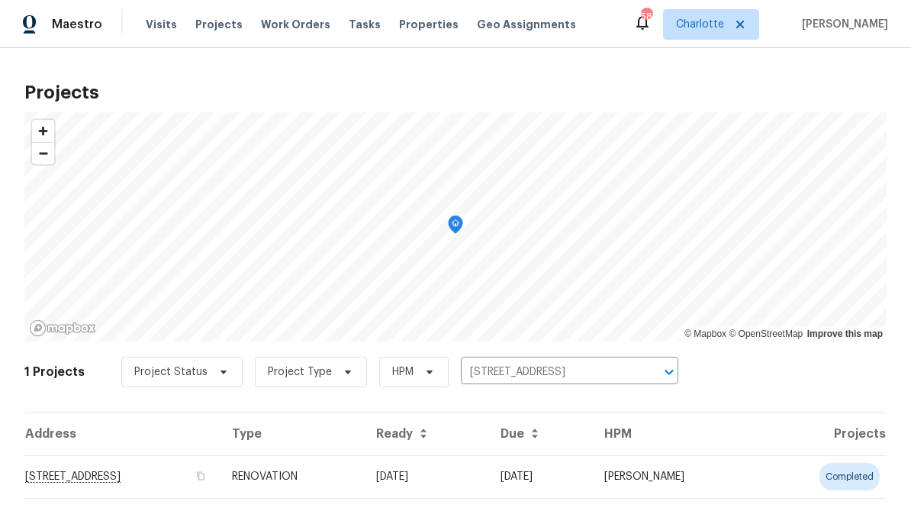
click at [220, 482] on td "[STREET_ADDRESS]" at bounding box center [121, 476] width 195 height 43
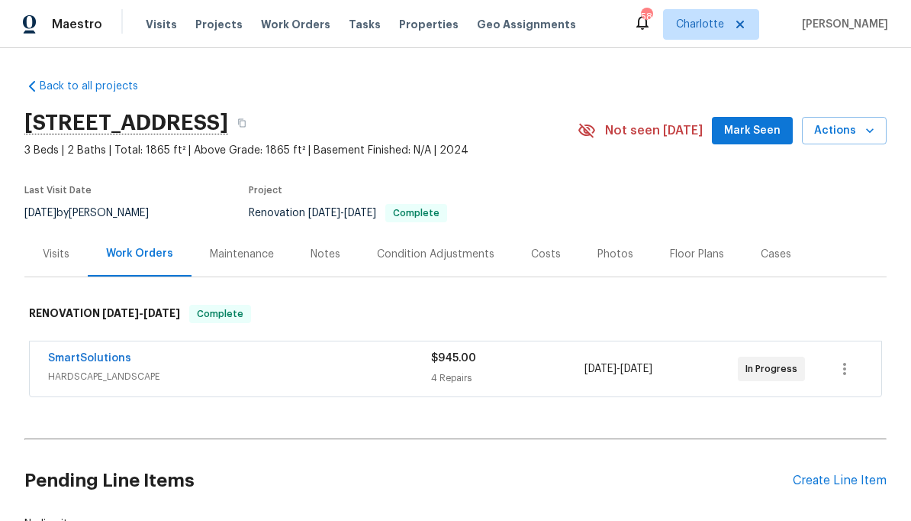
click at [532, 256] on div "Costs" at bounding box center [546, 254] width 30 height 15
